Goal: Check status

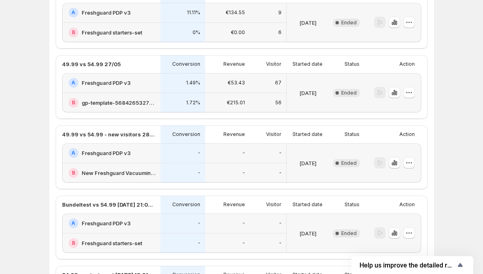
scroll to position [512, 0]
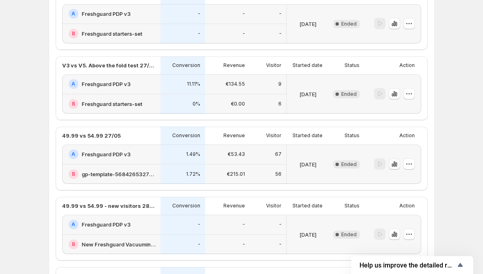
click at [395, 166] on icon "button" at bounding box center [394, 164] width 2 height 5
